Goal: Task Accomplishment & Management: Understand process/instructions

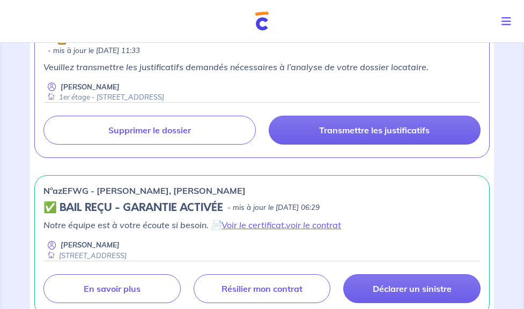
scroll to position [250, 0]
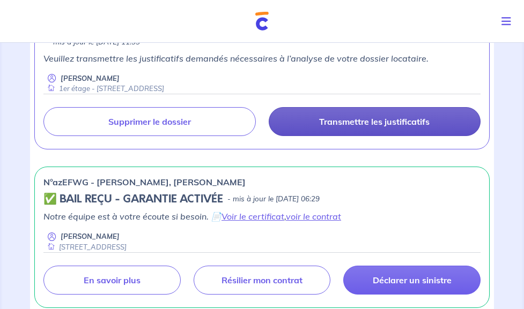
click at [383, 127] on p "Transmettre les justificatifs" at bounding box center [374, 121] width 110 height 11
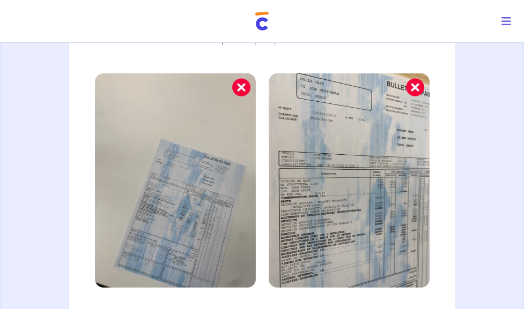
scroll to position [329, 0]
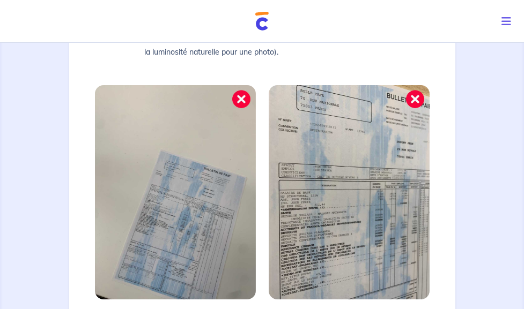
click at [95, 182] on img at bounding box center [175, 192] width 161 height 214
click at [98, 158] on img at bounding box center [175, 192] width 161 height 214
click at [269, 148] on img at bounding box center [349, 192] width 161 height 214
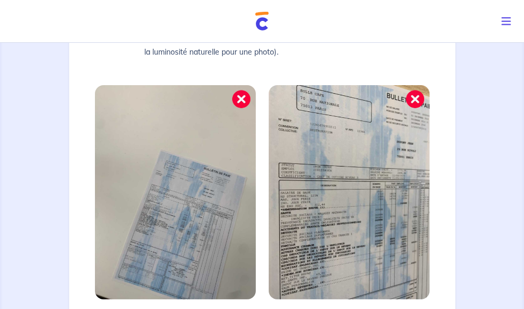
click at [269, 148] on img at bounding box center [349, 192] width 161 height 214
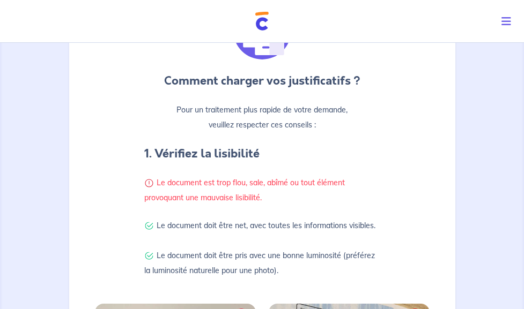
scroll to position [0, 0]
